Goal: Task Accomplishment & Management: Manage account settings

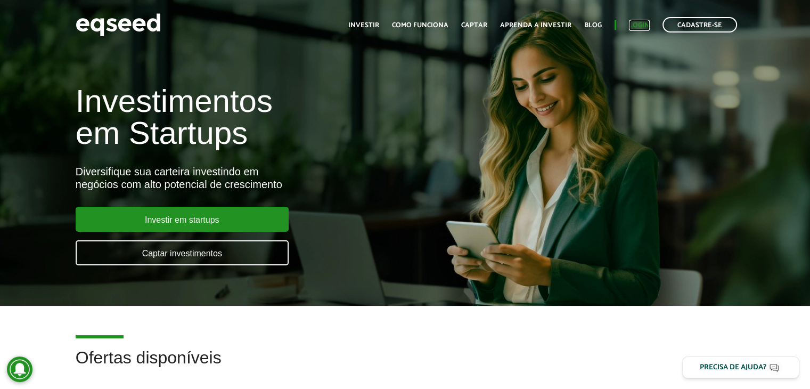
click at [635, 27] on link "Login" at bounding box center [639, 25] width 21 height 7
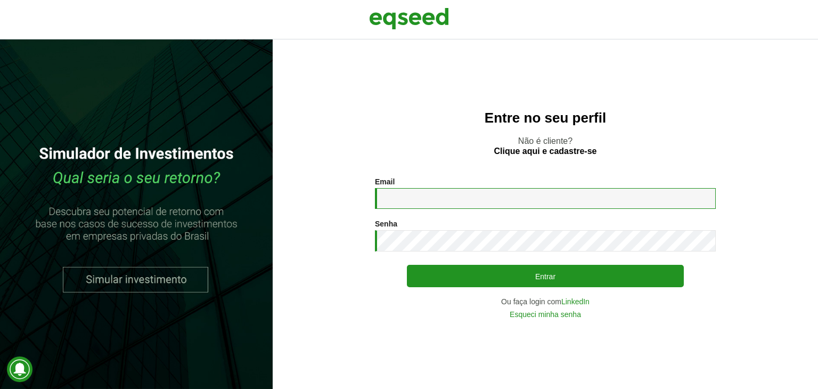
click at [461, 202] on input "Email *" at bounding box center [545, 198] width 341 height 21
type input "**********"
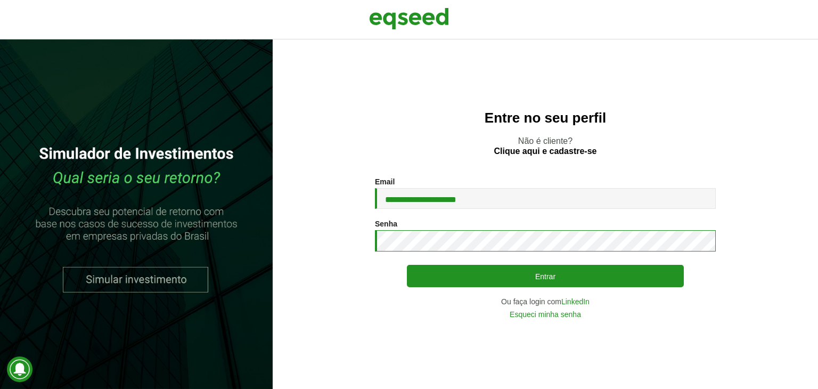
click at [407, 265] on button "Entrar" at bounding box center [545, 276] width 277 height 22
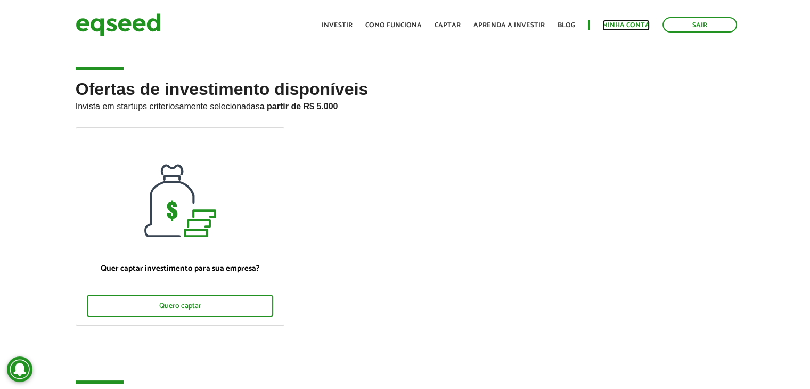
click at [610, 22] on link "Minha conta" at bounding box center [625, 25] width 47 height 7
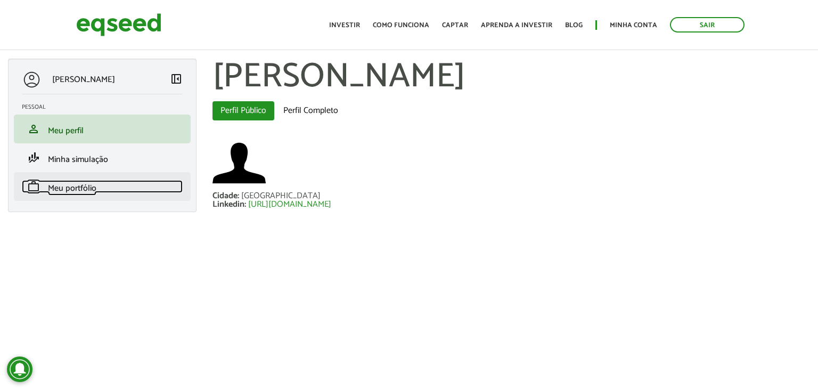
click at [83, 184] on span "Meu portfólio" at bounding box center [72, 188] width 48 height 14
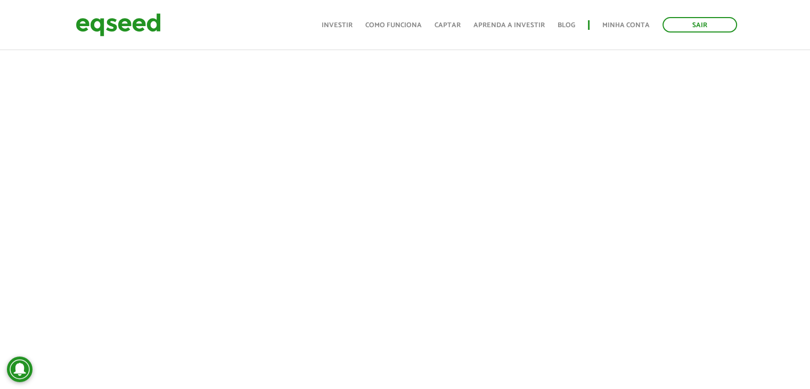
scroll to position [266, 0]
